Goal: Information Seeking & Learning: Learn about a topic

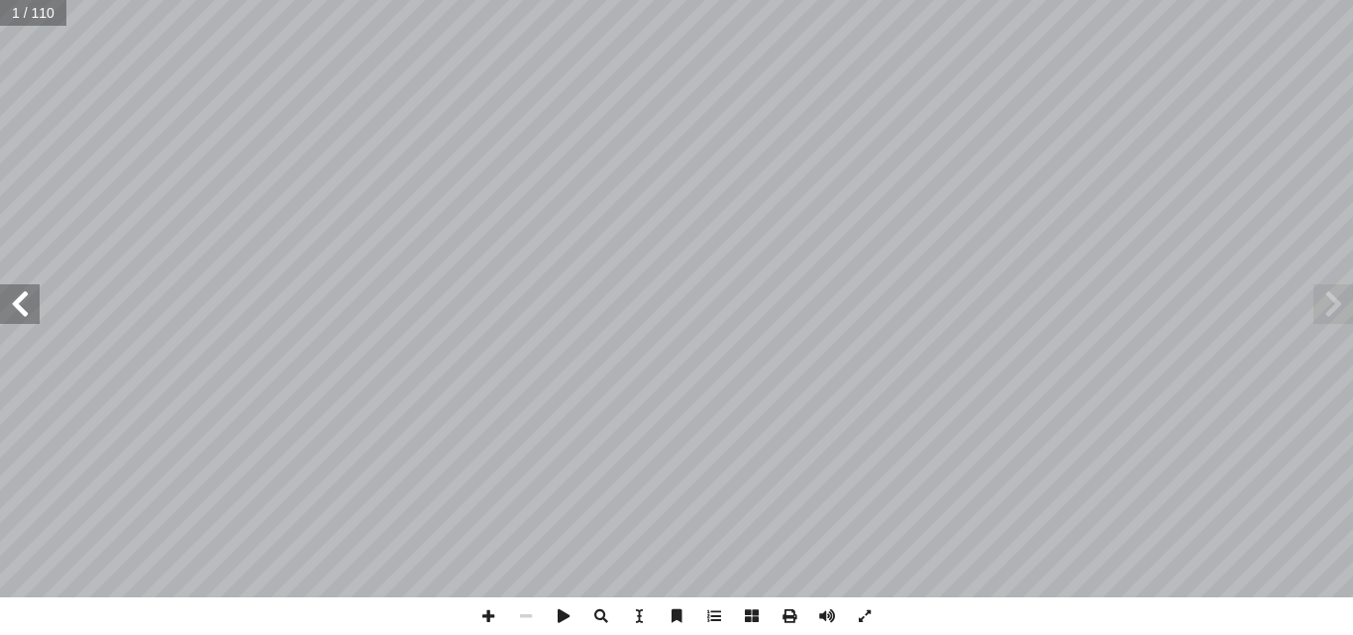
click at [32, 310] on span at bounding box center [20, 304] width 40 height 40
click at [36, 317] on span at bounding box center [20, 304] width 40 height 40
click at [32, 315] on span at bounding box center [20, 304] width 40 height 40
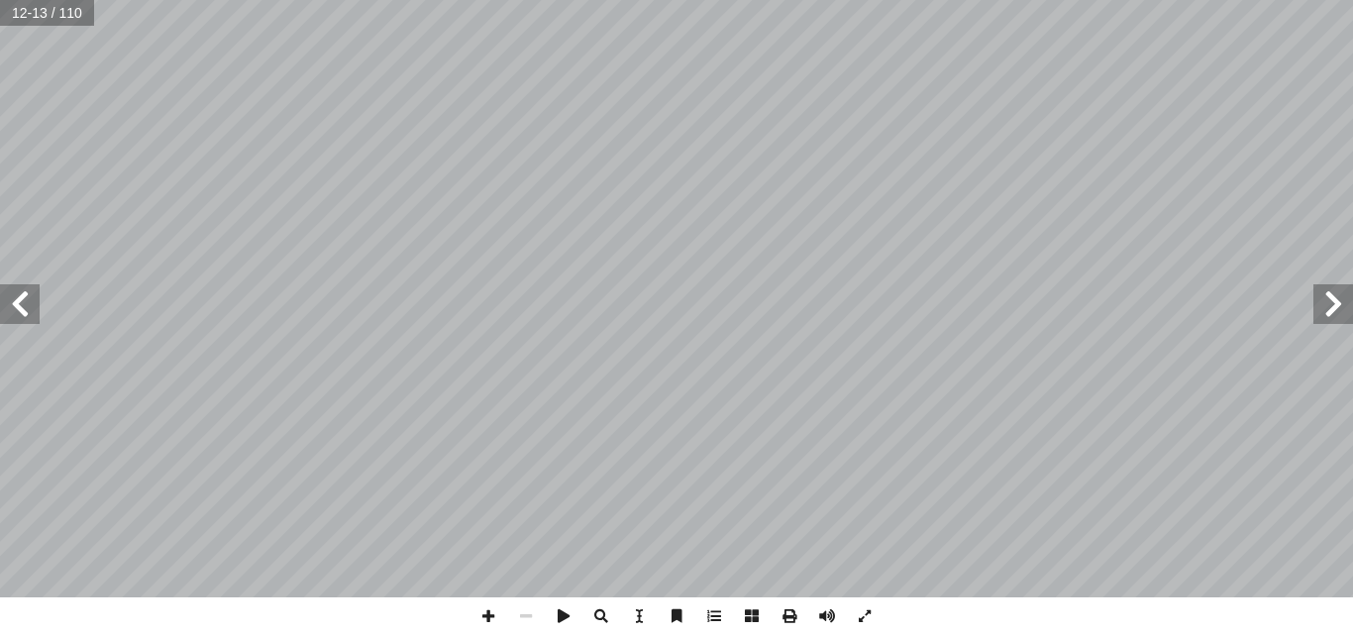
click at [1338, 308] on span at bounding box center [1333, 304] width 40 height 40
click at [6, 303] on span at bounding box center [20, 304] width 40 height 40
click at [33, 300] on span at bounding box center [20, 304] width 40 height 40
click at [1329, 301] on span at bounding box center [1333, 304] width 40 height 40
click at [24, 311] on span at bounding box center [20, 304] width 40 height 40
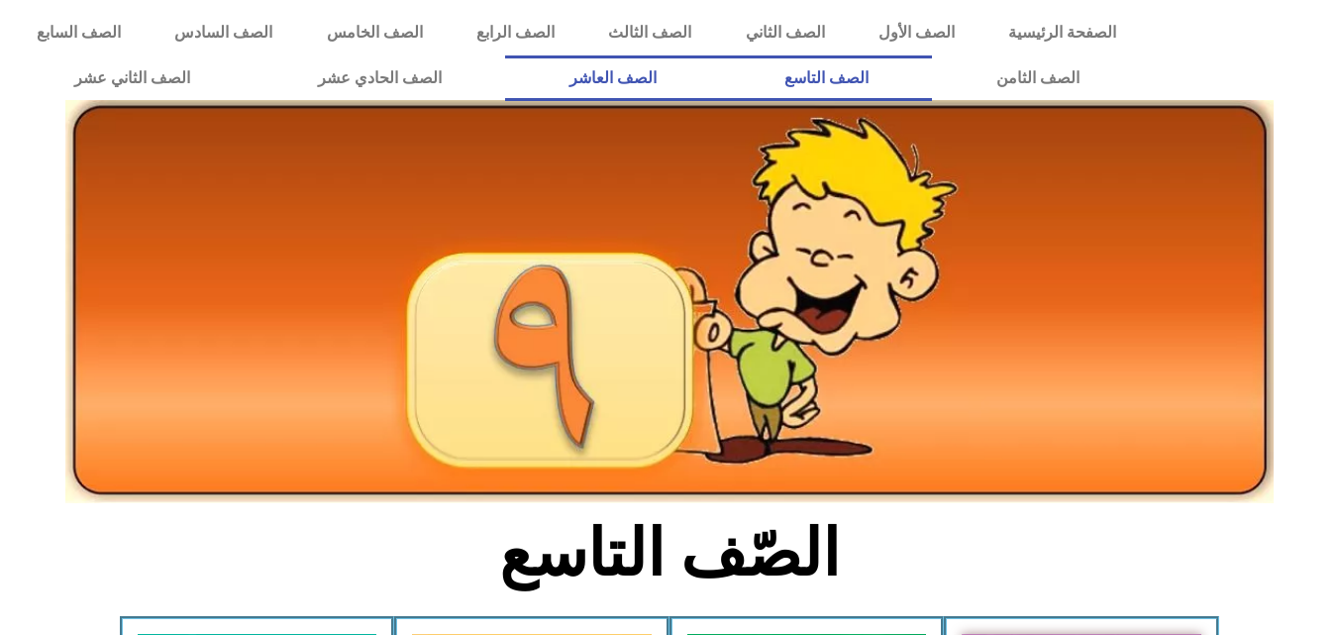
click at [720, 82] on link "الصف العاشر" at bounding box center [612, 78] width 215 height 46
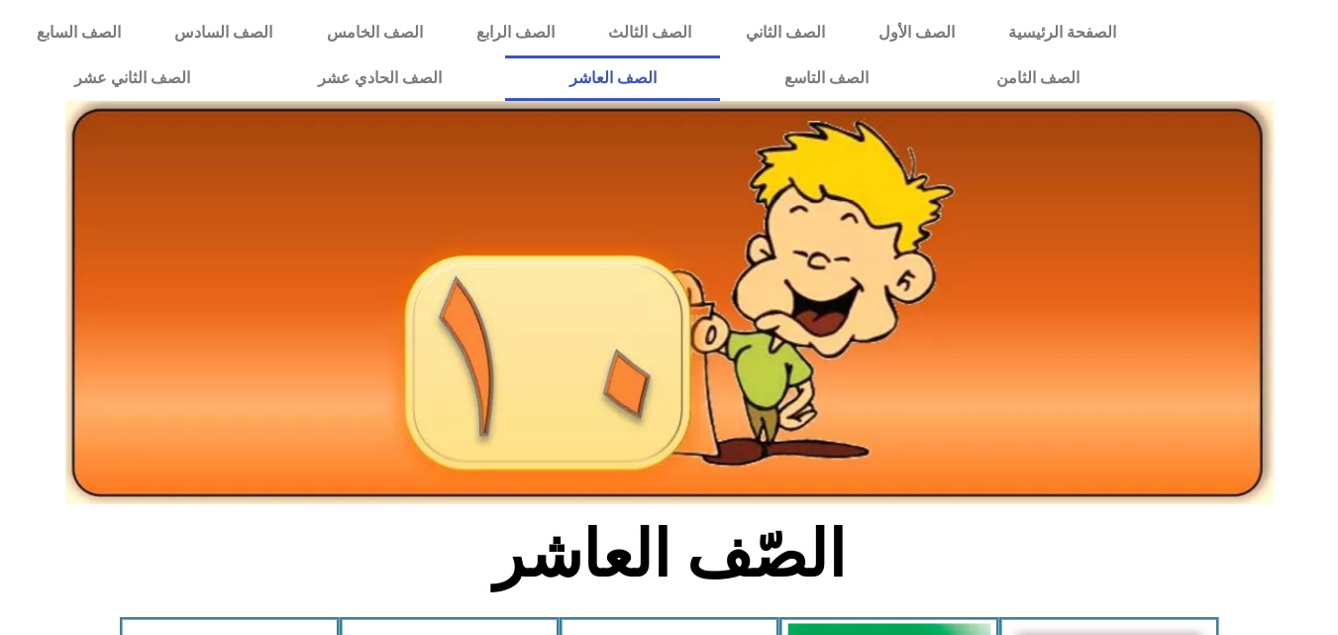
scroll to position [594, 0]
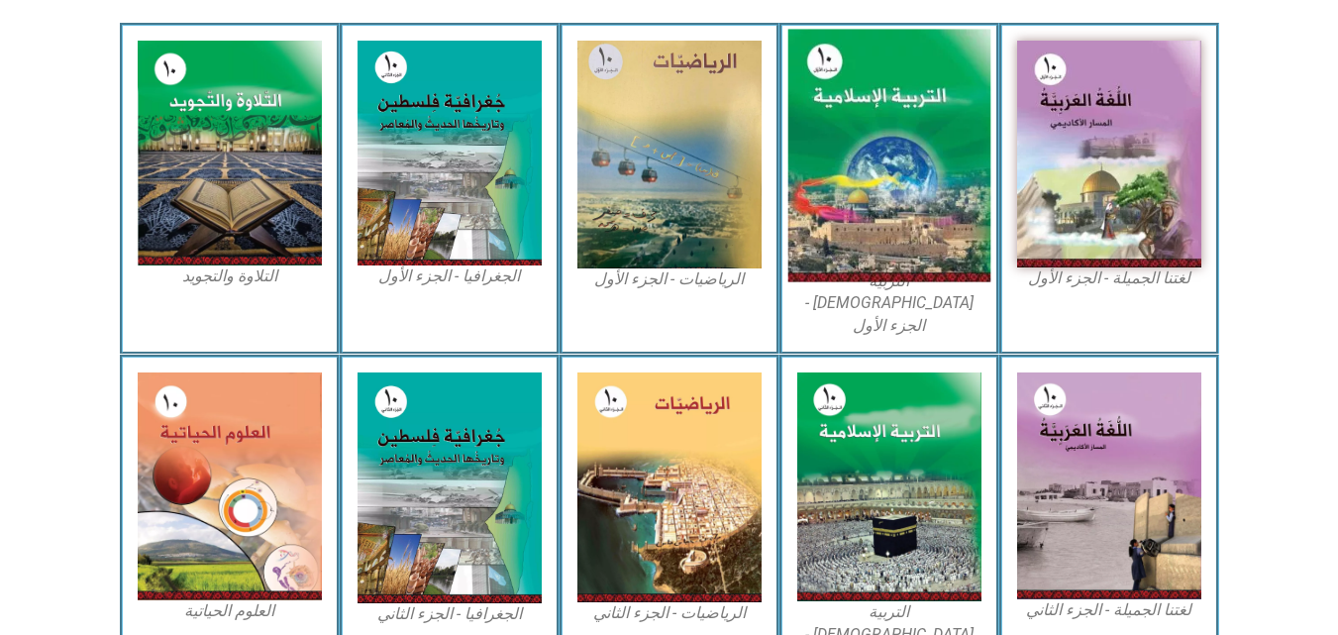
click at [871, 137] on img at bounding box center [888, 156] width 203 height 253
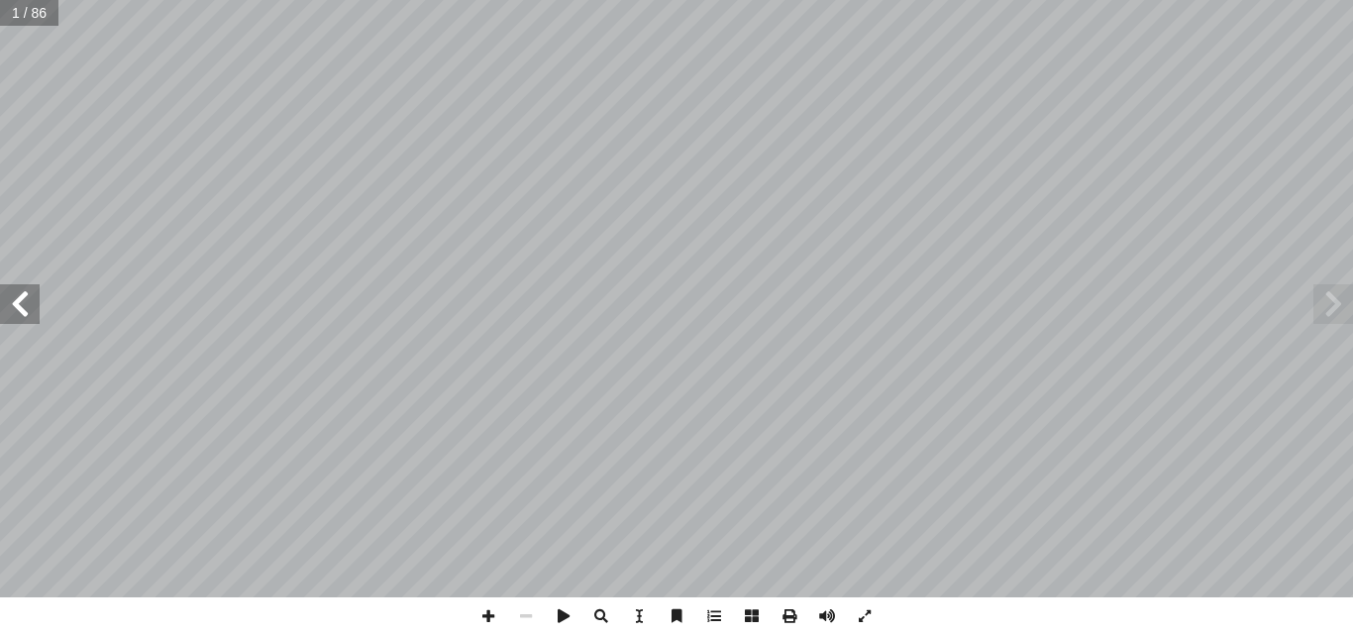
click at [21, 303] on span at bounding box center [20, 304] width 40 height 40
click at [27, 305] on span at bounding box center [20, 304] width 40 height 40
